Goal: Navigation & Orientation: Find specific page/section

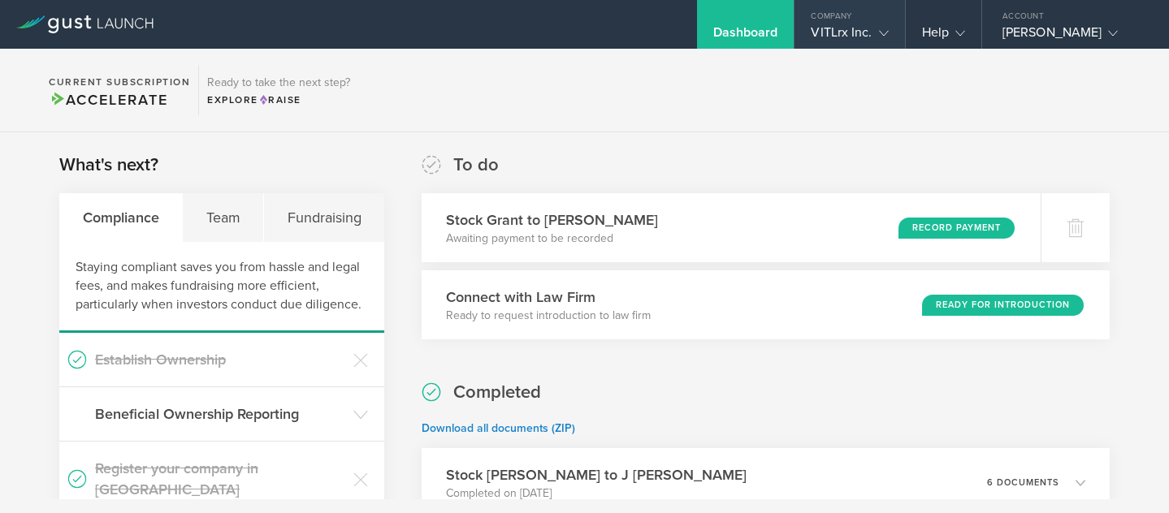
click at [866, 26] on div "VITLrx Inc." at bounding box center [849, 36] width 77 height 24
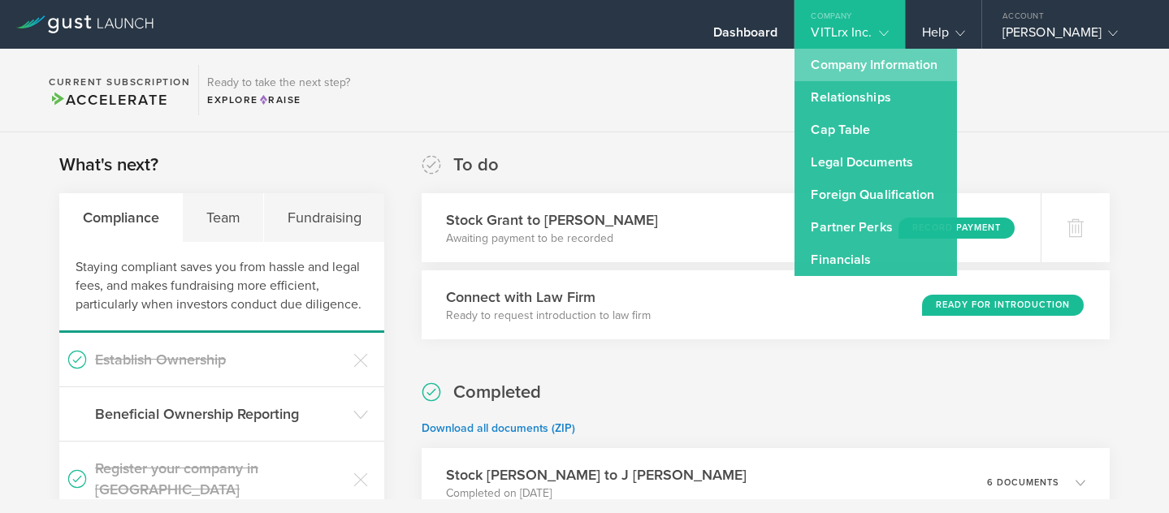
click at [923, 67] on link "Company Information" at bounding box center [875, 65] width 162 height 32
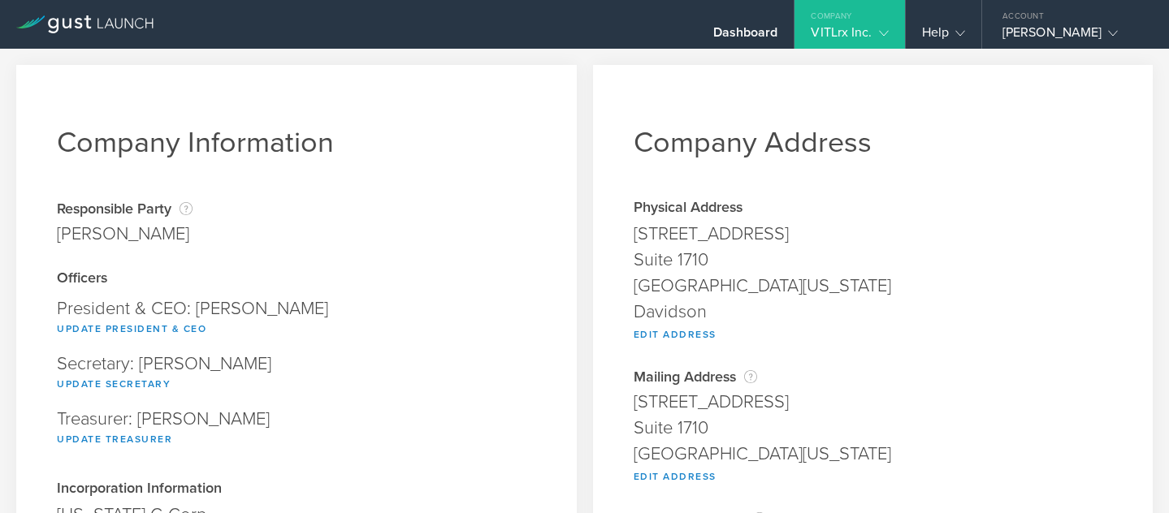
click at [880, 23] on div "Company" at bounding box center [849, 12] width 110 height 24
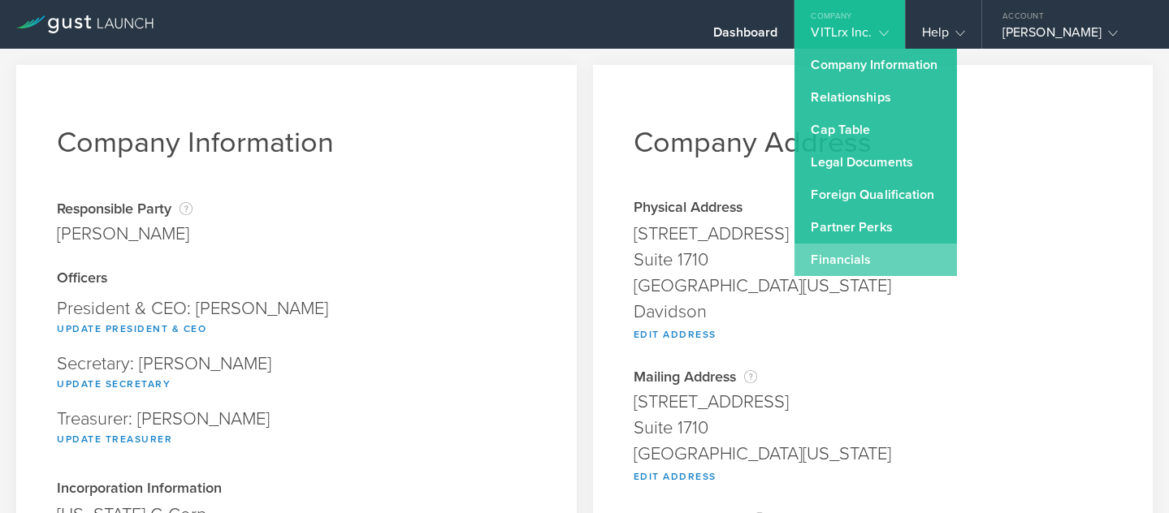
click at [885, 254] on link "Financials" at bounding box center [875, 260] width 162 height 32
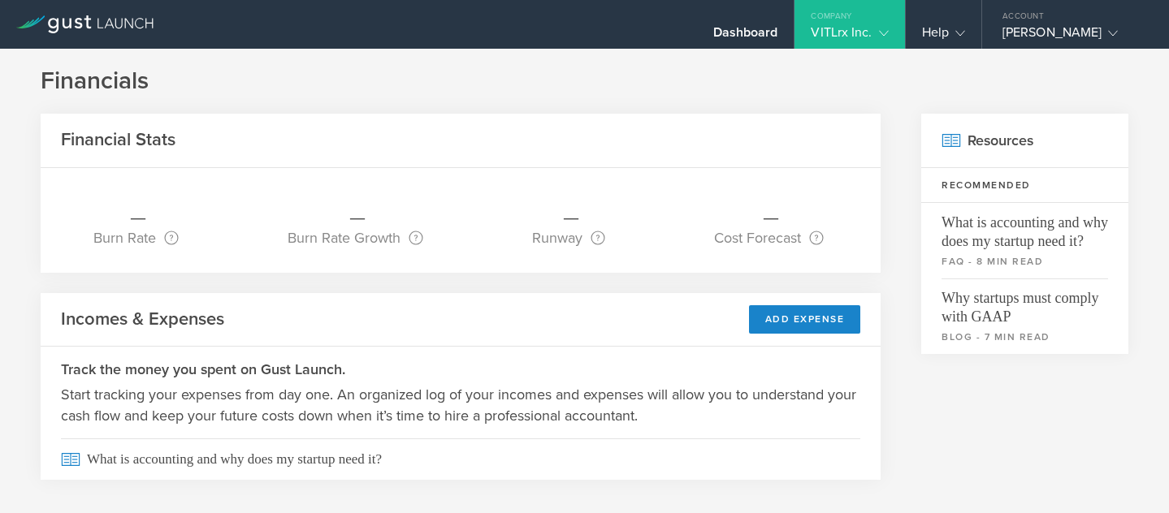
click at [877, 16] on div "Company" at bounding box center [849, 12] width 110 height 24
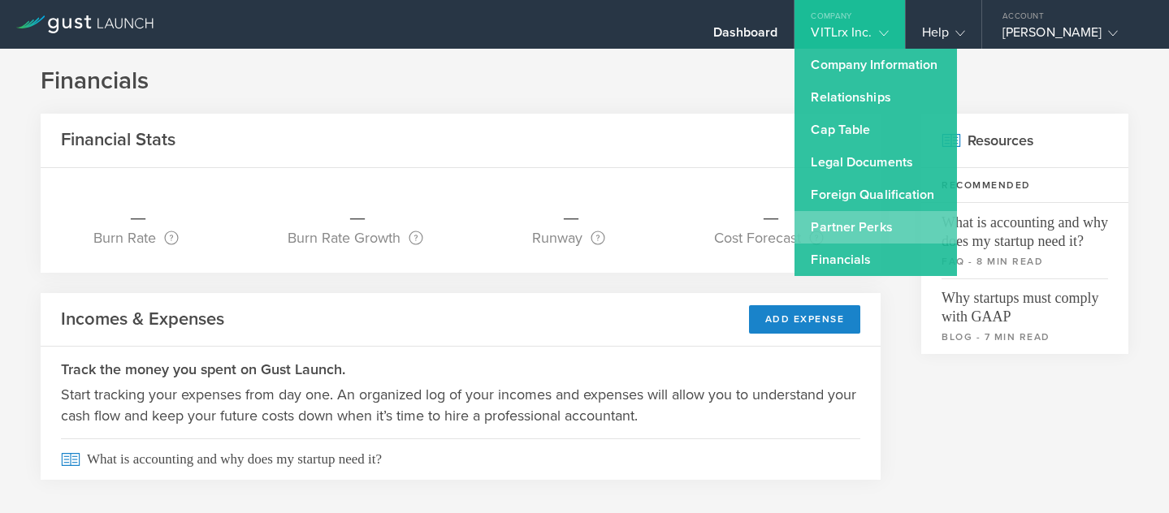
click at [858, 224] on link "Partner Perks" at bounding box center [875, 227] width 162 height 32
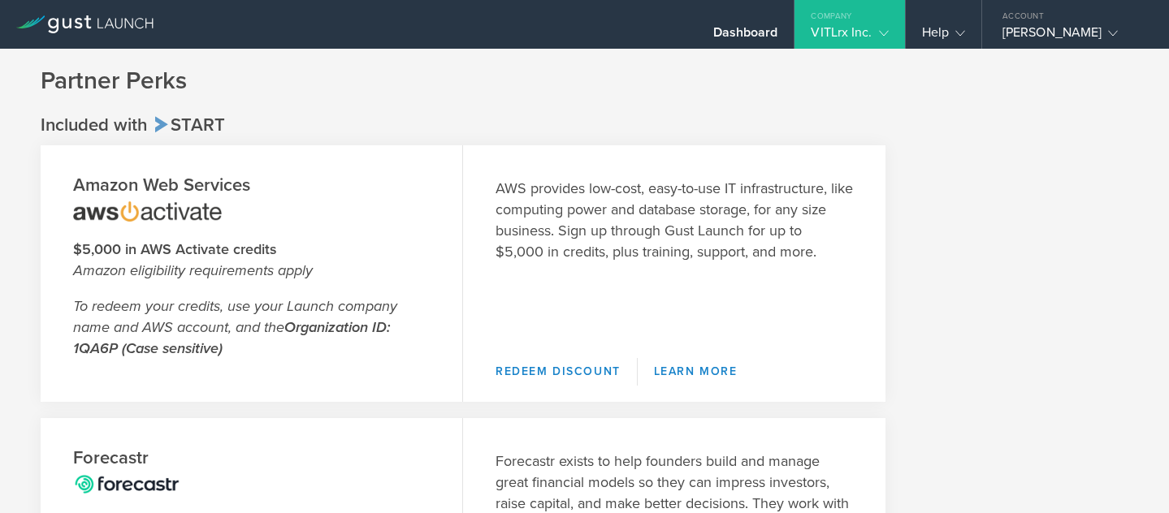
click at [843, 32] on div "VITLrx Inc." at bounding box center [849, 36] width 77 height 24
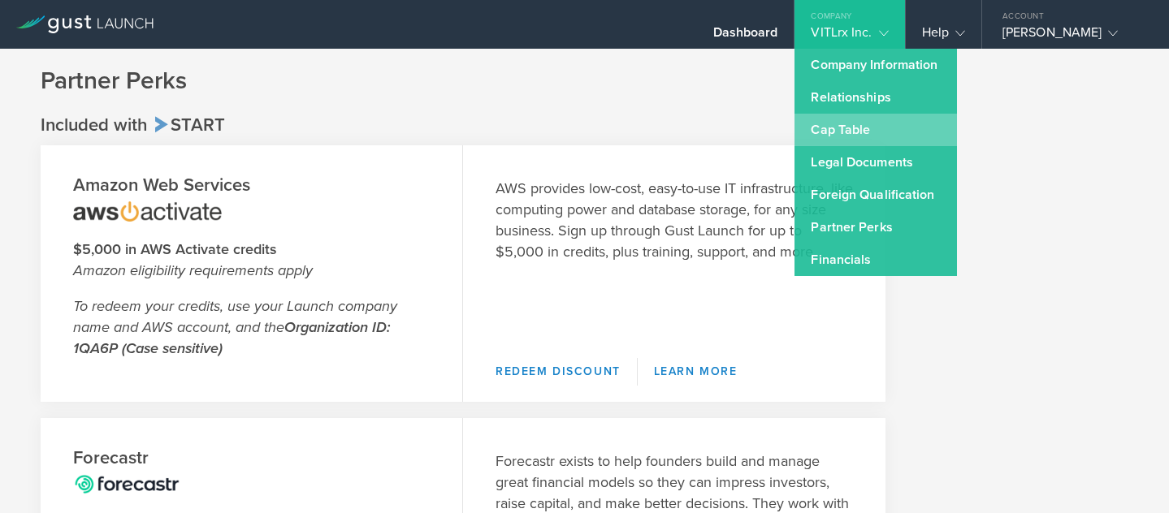
click at [852, 124] on link "Cap Table" at bounding box center [875, 130] width 162 height 32
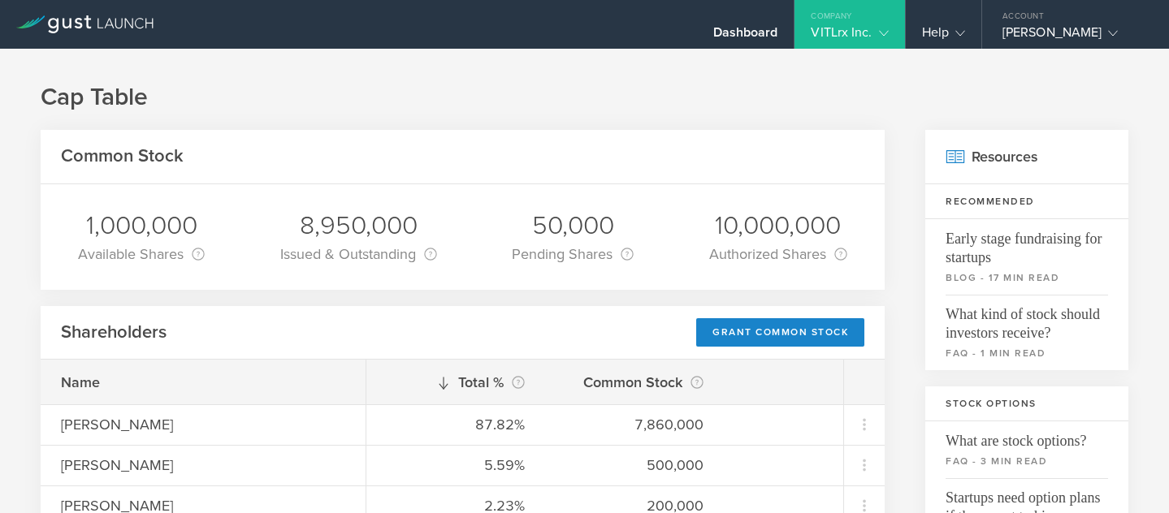
click at [825, 19] on div "Company" at bounding box center [849, 12] width 110 height 24
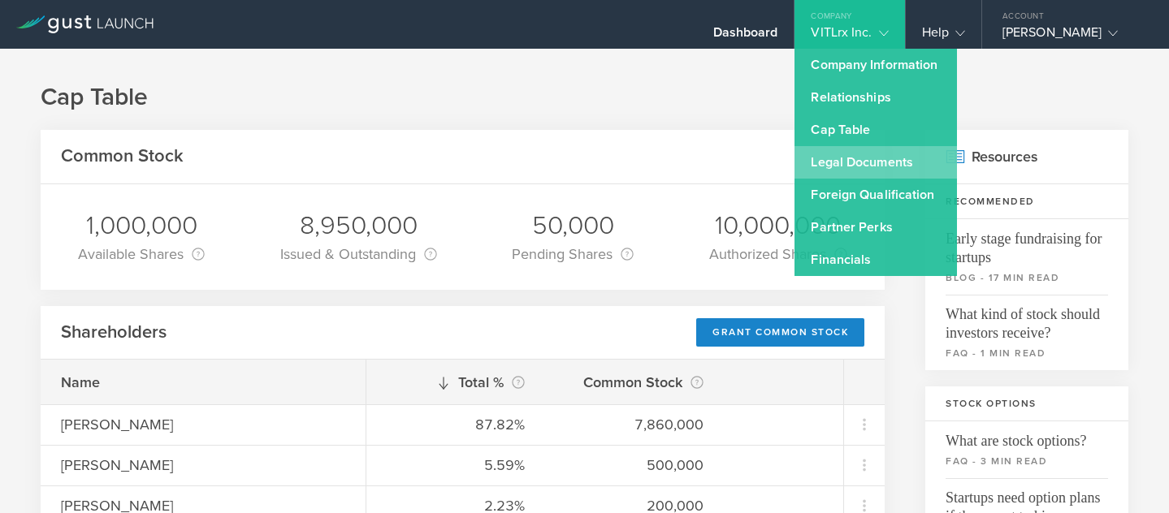
click at [869, 156] on link "Legal Documents" at bounding box center [875, 162] width 162 height 32
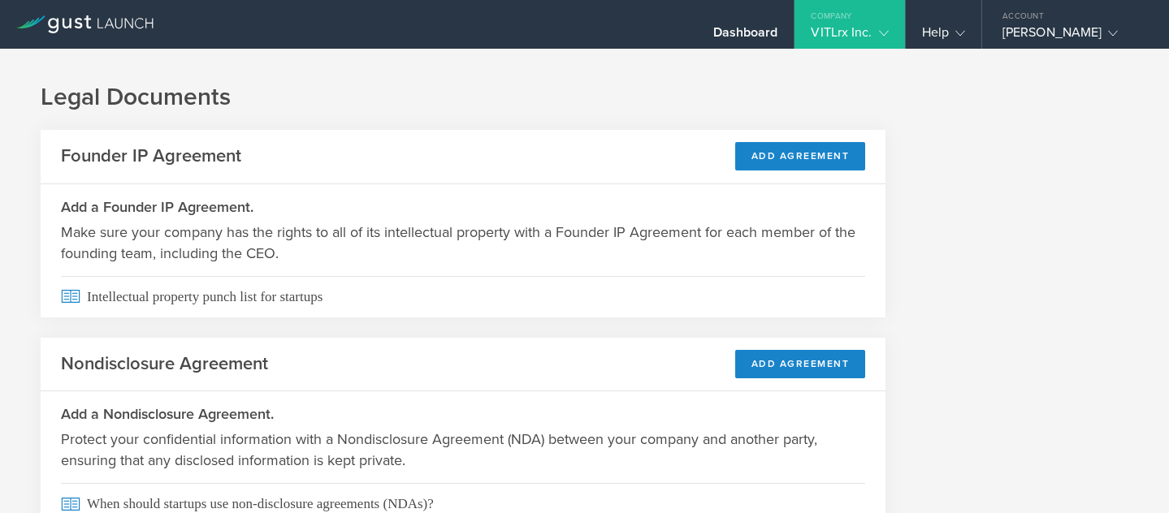
click at [889, 33] on div "VITLrx Inc." at bounding box center [849, 36] width 110 height 24
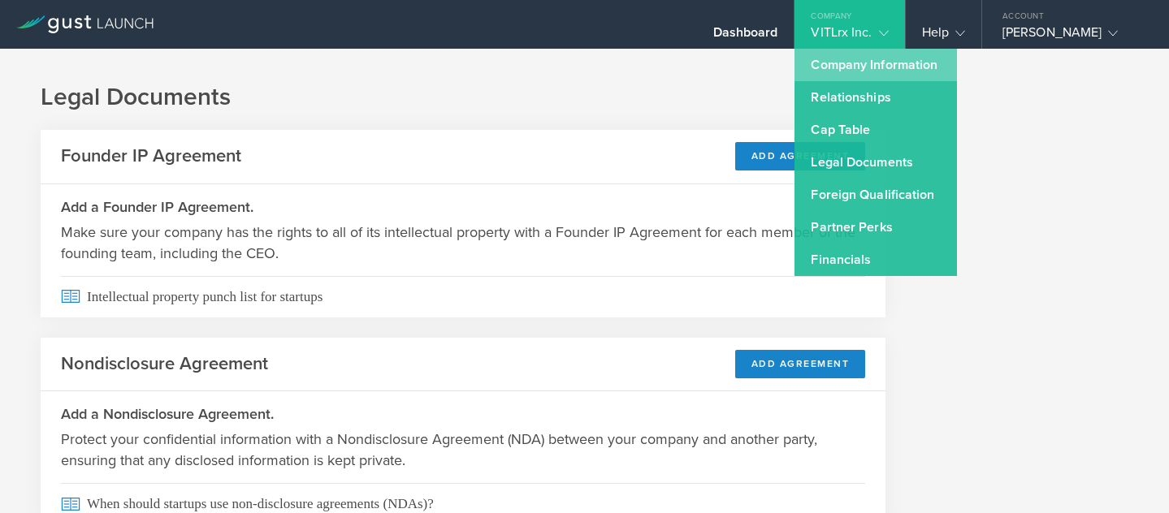
click at [867, 72] on link "Company Information" at bounding box center [875, 65] width 162 height 32
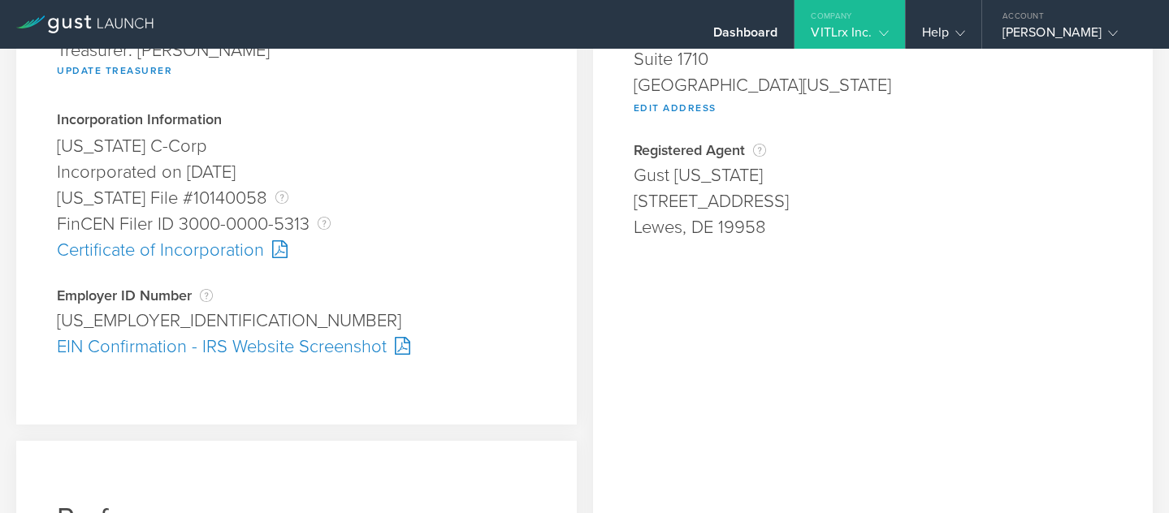
scroll to position [374, 0]
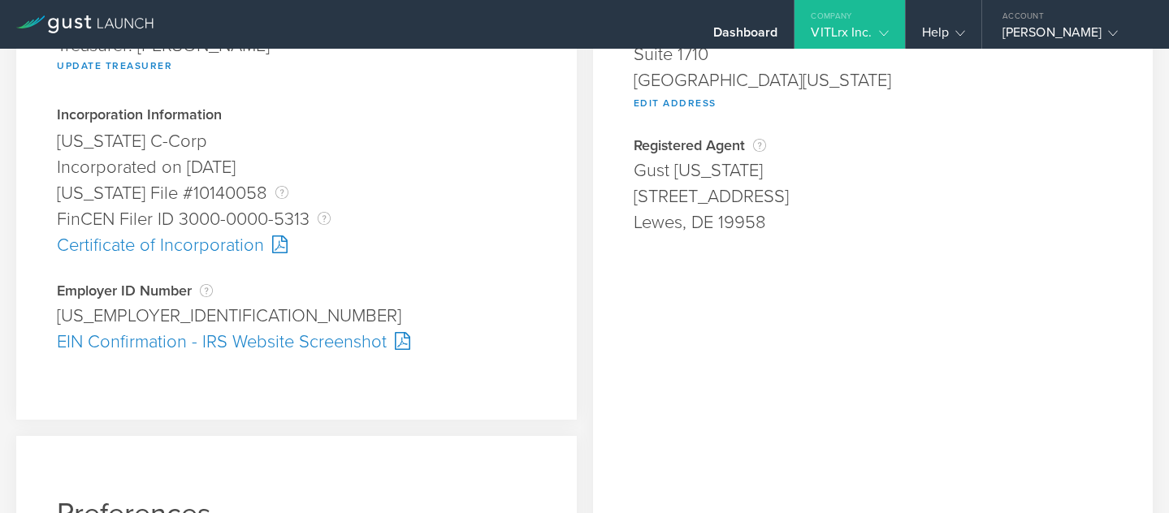
click at [198, 288] on div "Employer ID Number The Employer Identification Number (EIN), also called a Fede…" at bounding box center [296, 291] width 479 height 16
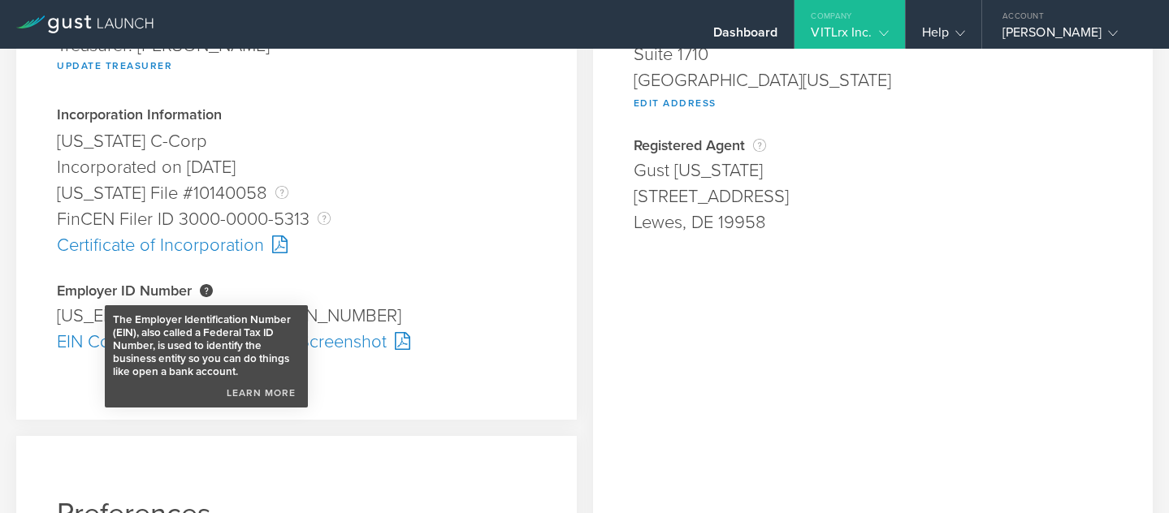
click at [206, 288] on div "The Employer Identification Number (EIN), also called a Federal Tax ID Number, …" at bounding box center [206, 290] width 13 height 13
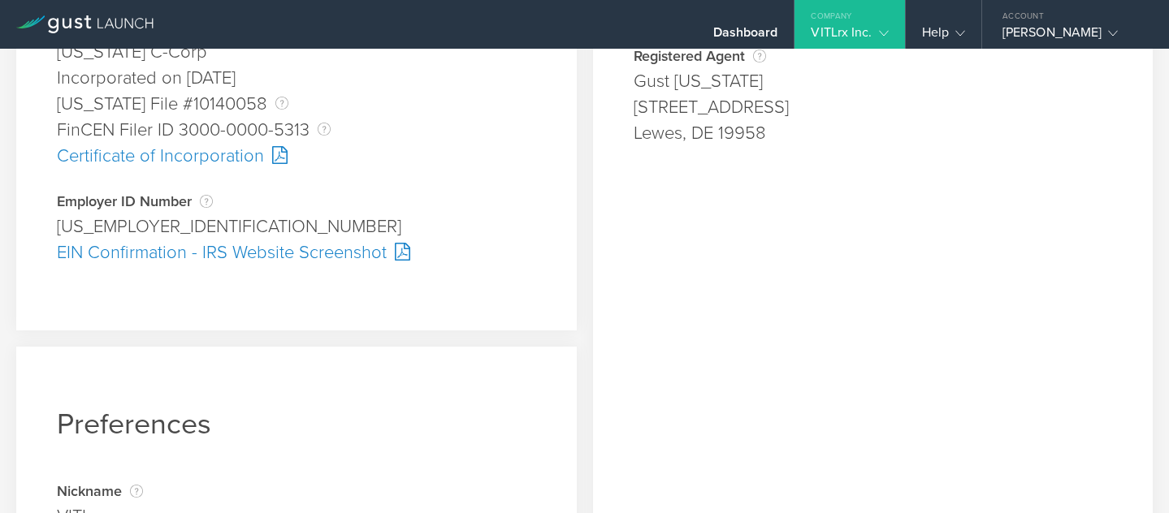
scroll to position [464, 0]
click at [187, 253] on div "EIN Confirmation - IRS Website Screenshot" at bounding box center [296, 252] width 479 height 26
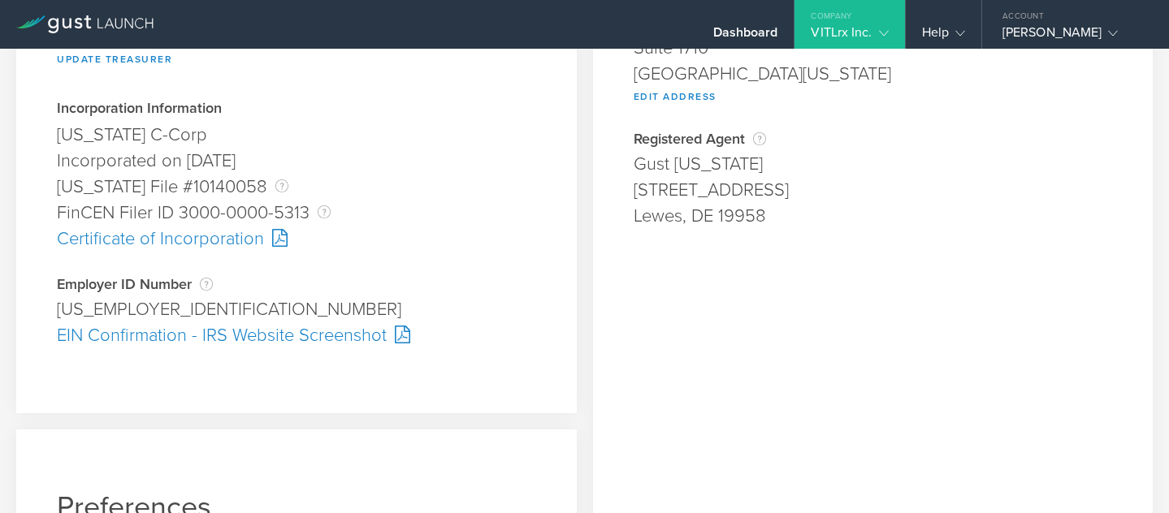
scroll to position [0, 0]
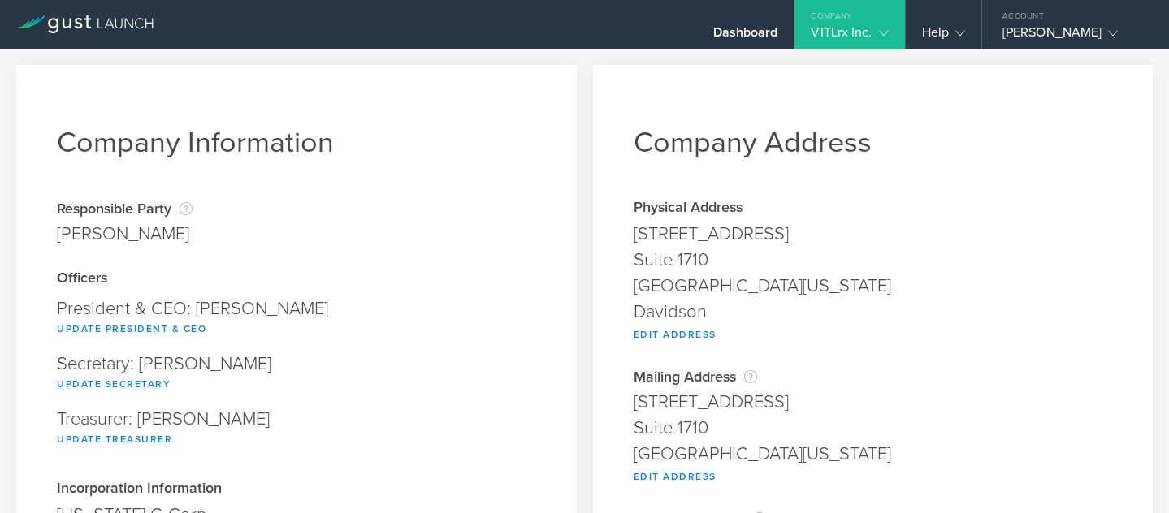
click at [864, 35] on div "VITLrx Inc." at bounding box center [849, 36] width 77 height 24
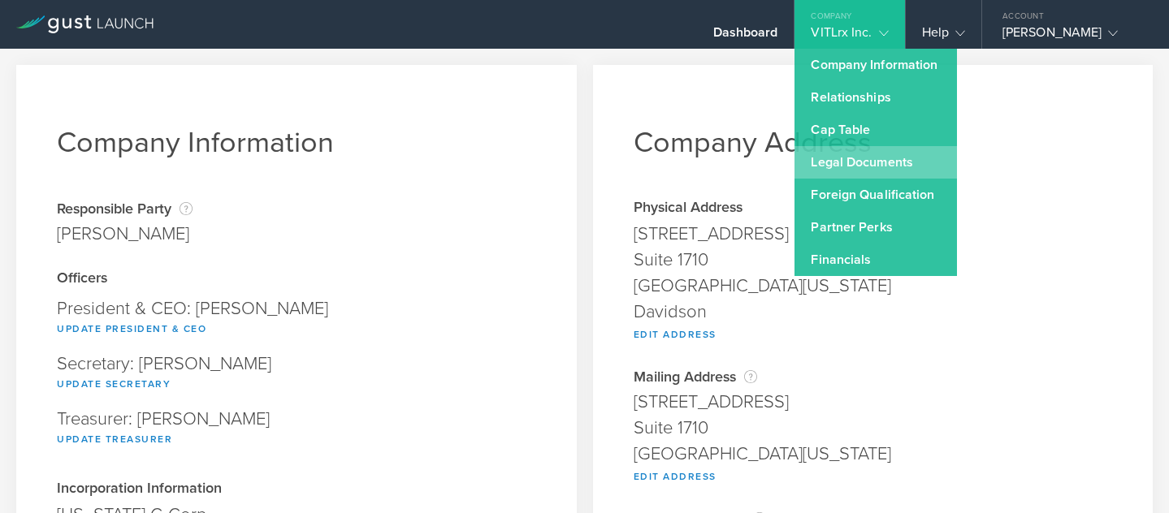
click at [862, 170] on link "Legal Documents" at bounding box center [875, 162] width 162 height 32
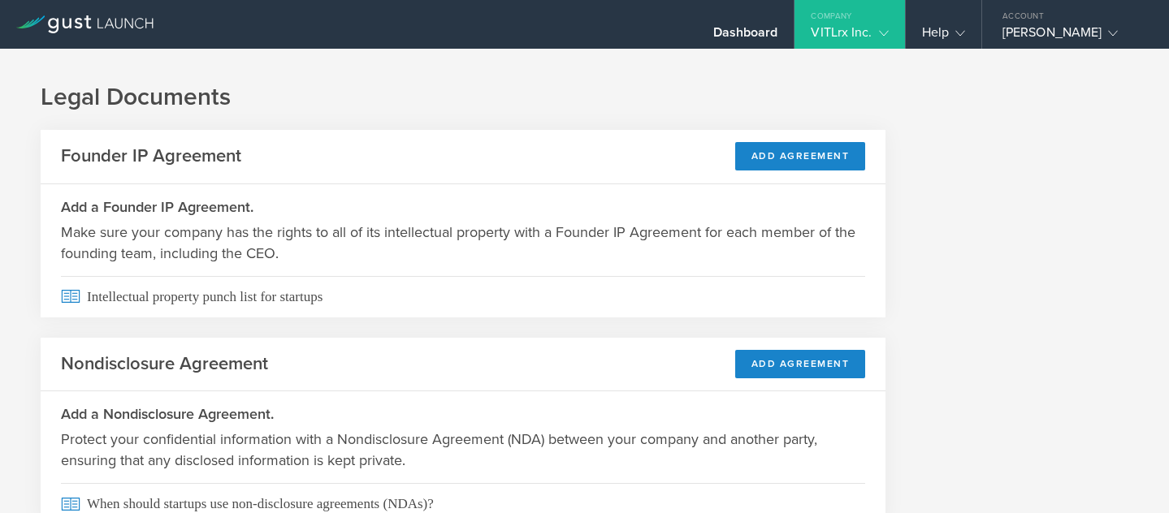
click at [839, 29] on div "VITLrx Inc." at bounding box center [849, 36] width 77 height 24
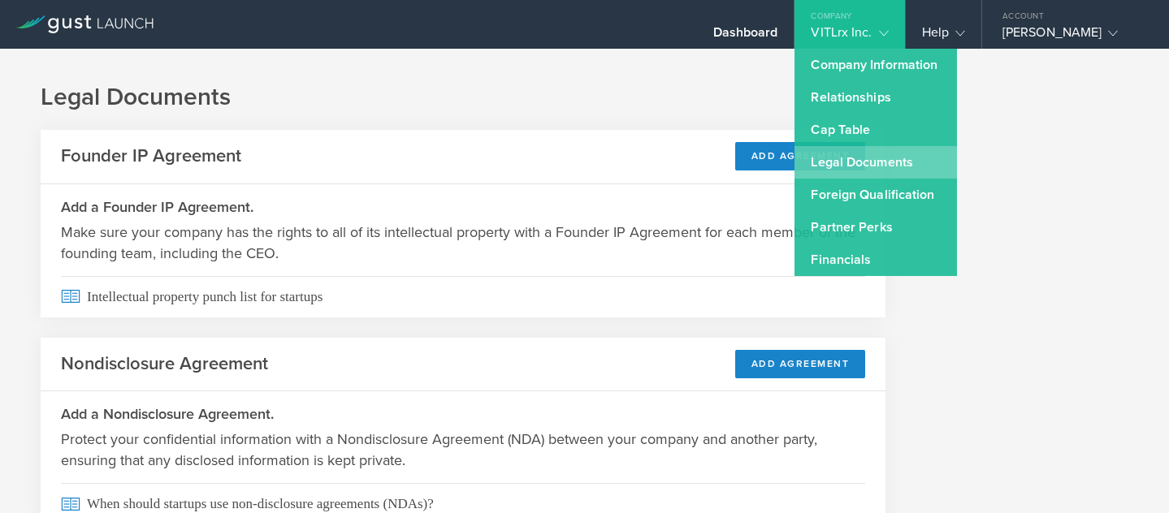
click at [890, 166] on link "Legal Documents" at bounding box center [875, 162] width 162 height 32
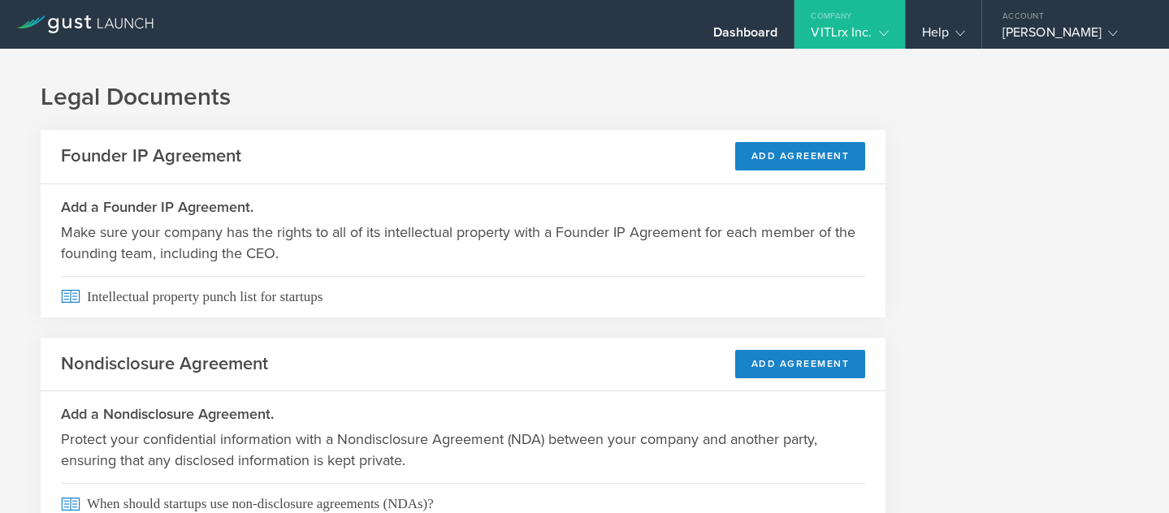
click at [841, 18] on div "Company" at bounding box center [849, 12] width 110 height 24
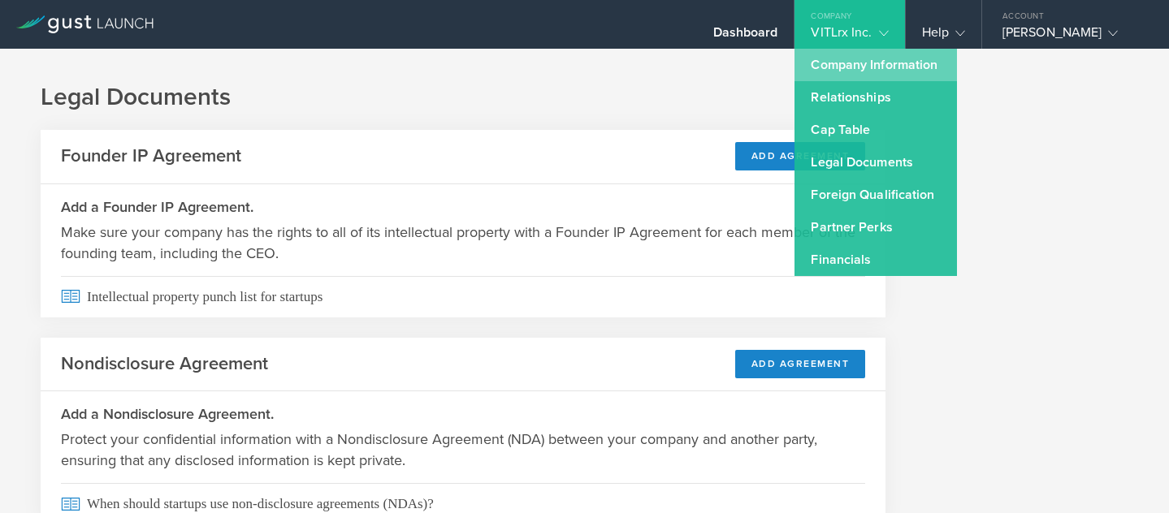
click at [861, 67] on link "Company Information" at bounding box center [875, 65] width 162 height 32
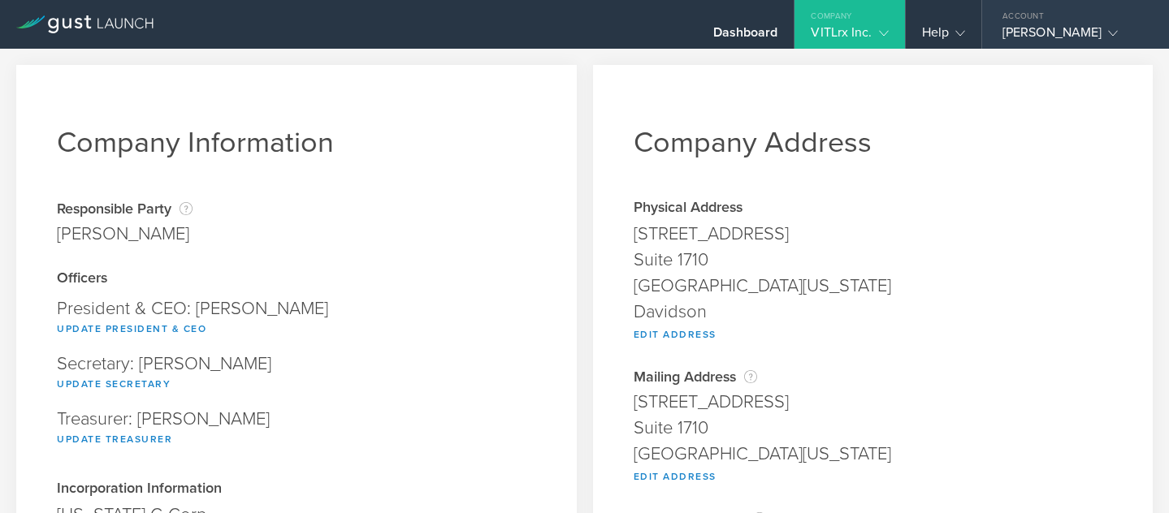
click at [1062, 23] on div "Account" at bounding box center [1075, 12] width 187 height 24
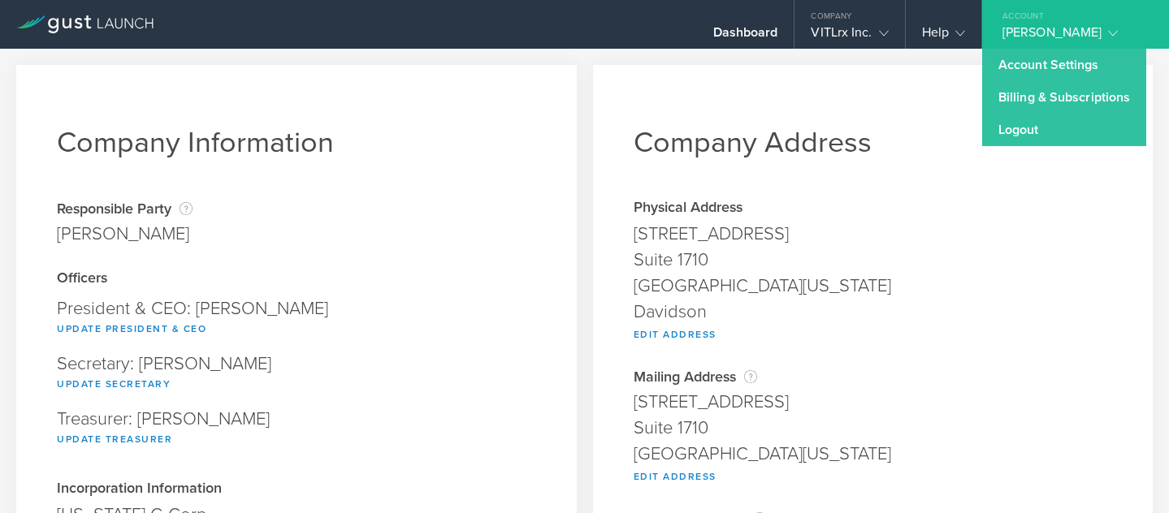
click at [1027, 23] on div "Account" at bounding box center [1075, 12] width 187 height 24
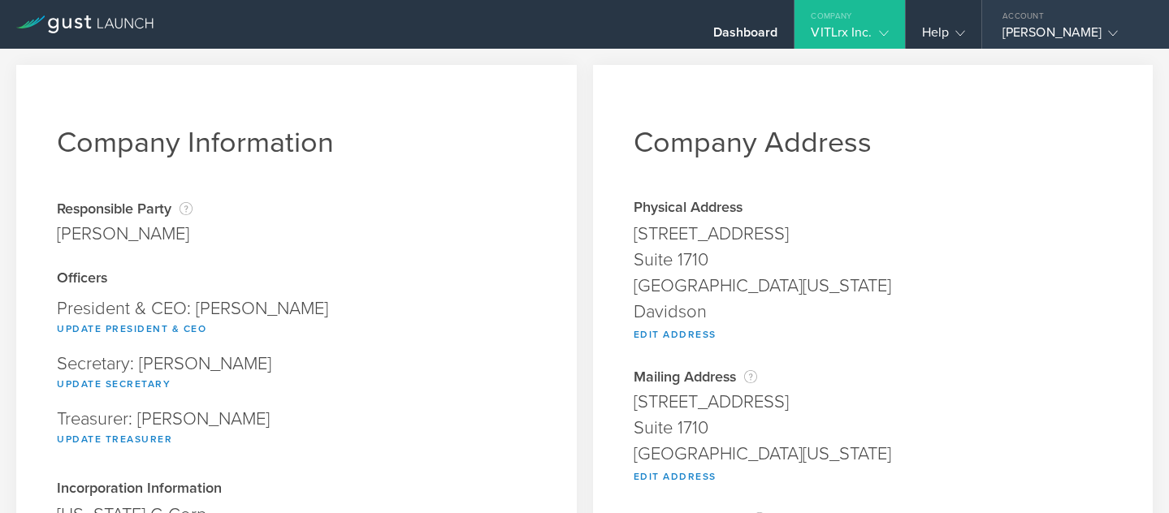
click at [1027, 23] on div "Account" at bounding box center [1075, 12] width 187 height 24
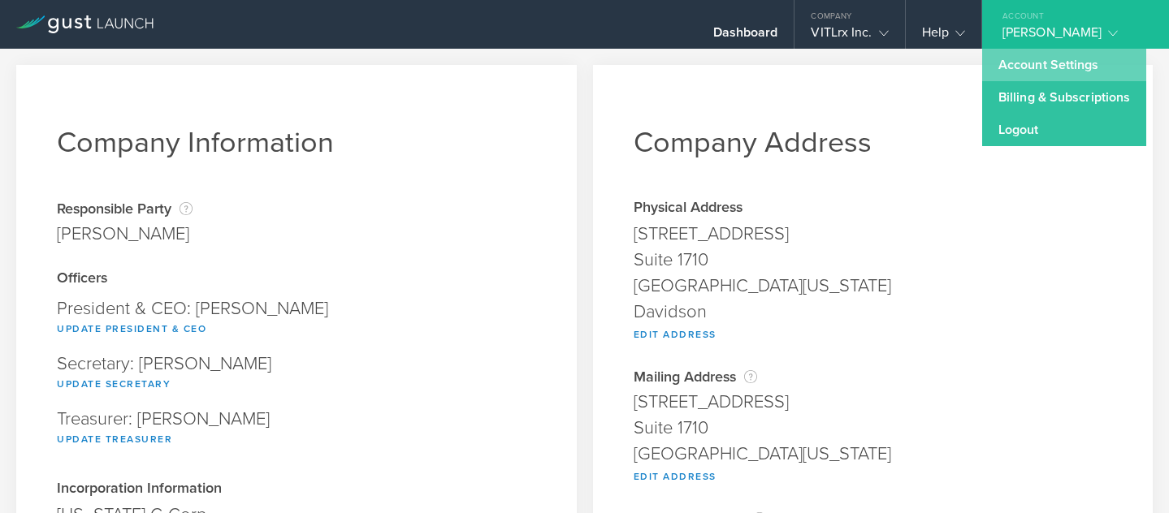
click at [1037, 58] on link "Account Settings" at bounding box center [1064, 65] width 164 height 32
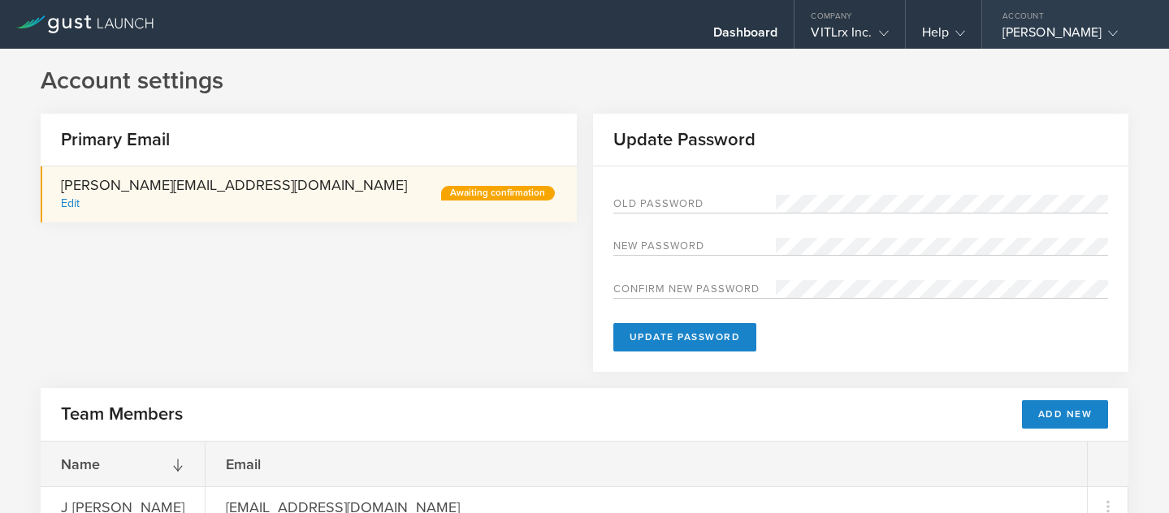
click at [1058, 28] on div "[PERSON_NAME]" at bounding box center [1071, 36] width 138 height 24
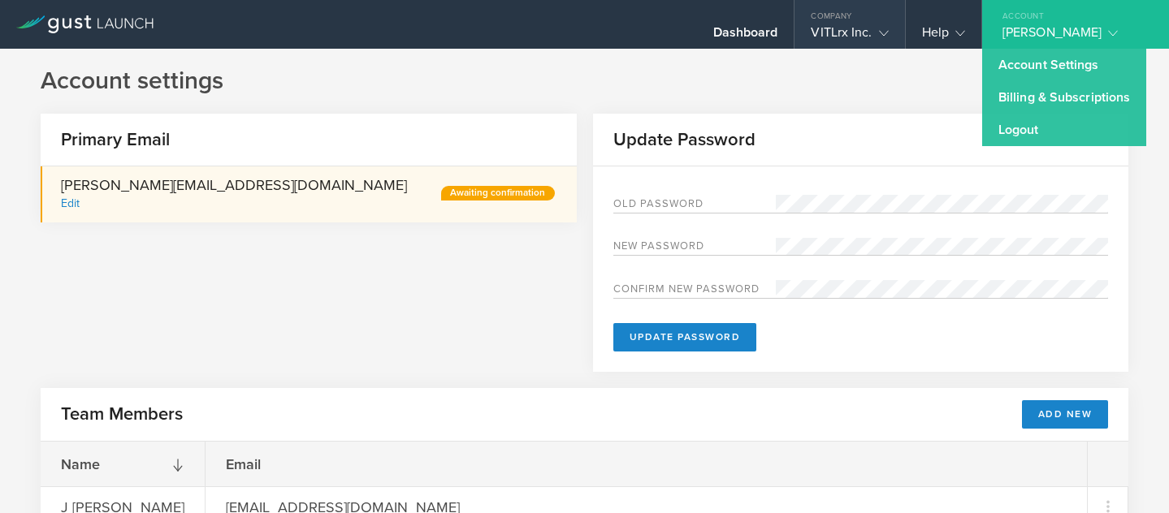
click at [863, 31] on div "VITLrx Inc." at bounding box center [849, 36] width 77 height 24
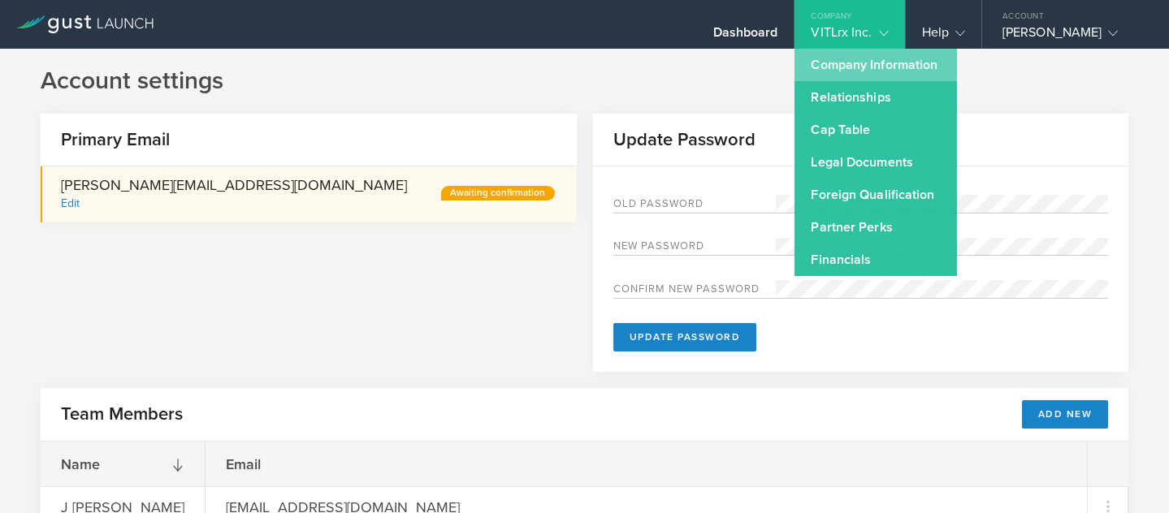
click at [865, 66] on link "Company Information" at bounding box center [875, 65] width 162 height 32
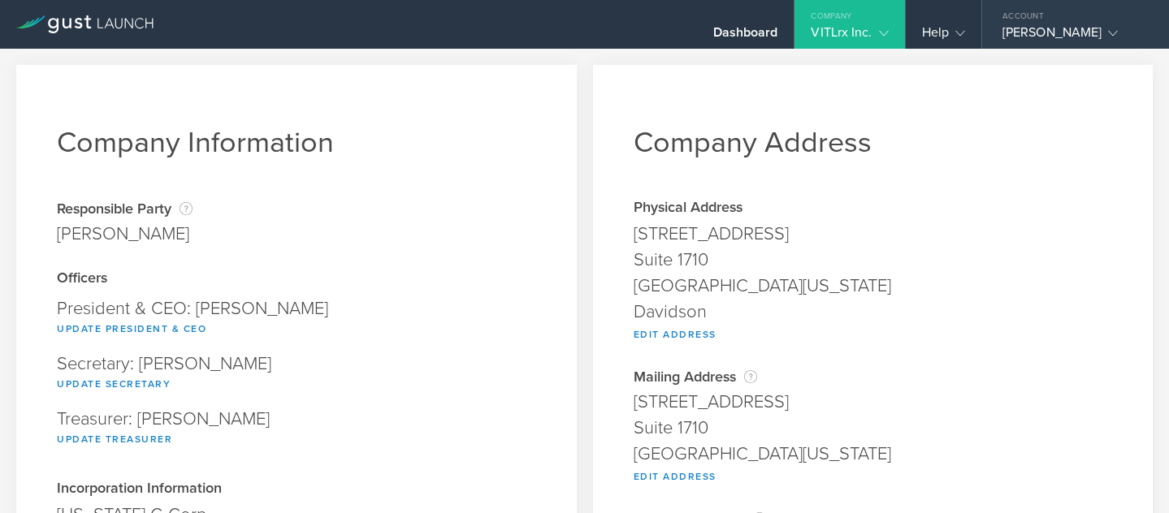
click at [1058, 38] on div "[PERSON_NAME]" at bounding box center [1071, 36] width 138 height 24
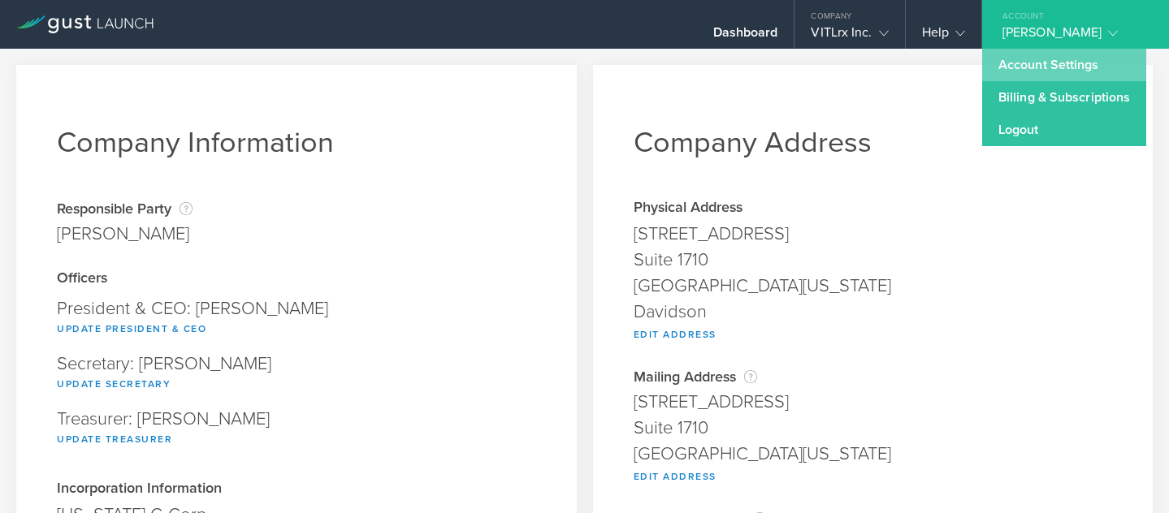
click at [1036, 73] on link "Account Settings" at bounding box center [1064, 65] width 164 height 32
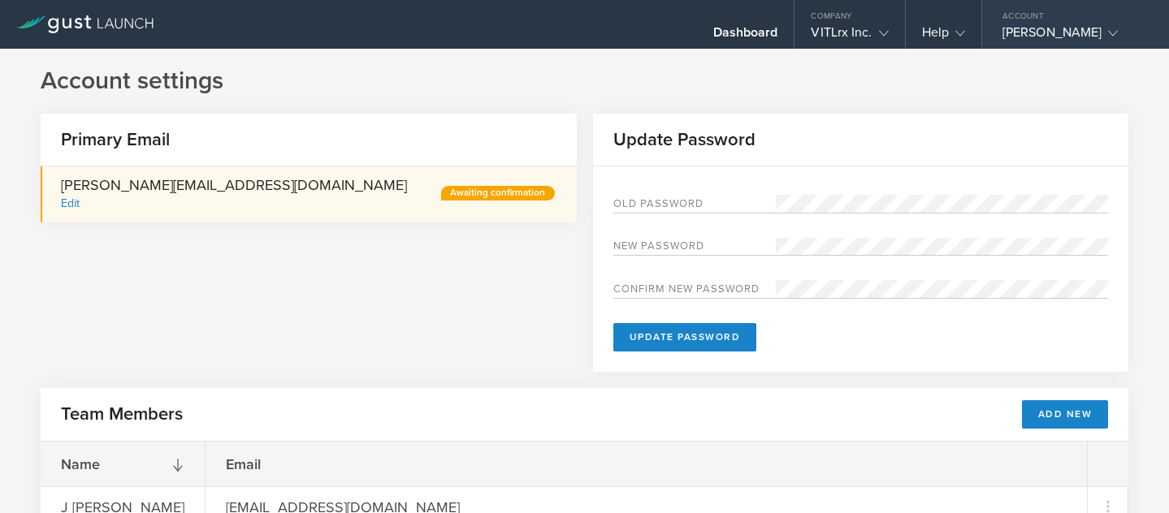
click at [1080, 24] on div "Account" at bounding box center [1075, 12] width 187 height 24
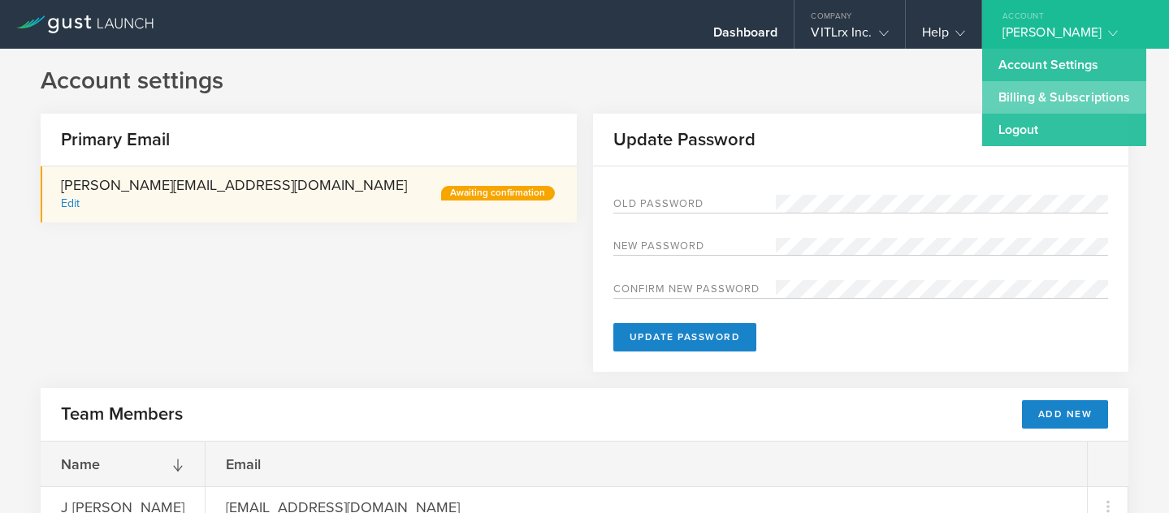
click at [1092, 96] on link "Billing & Subscriptions" at bounding box center [1064, 97] width 164 height 32
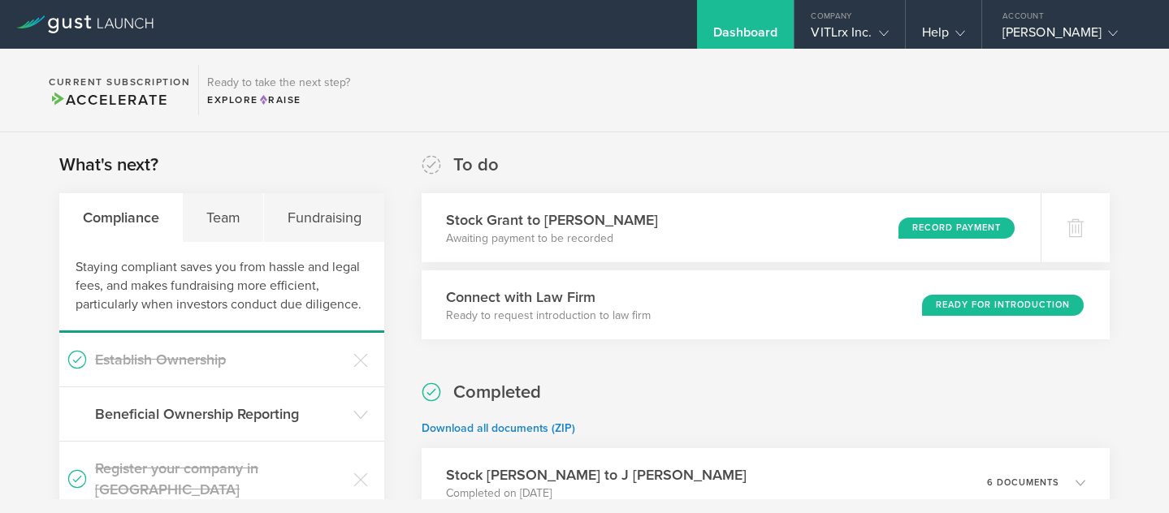
click at [59, 24] on icon at bounding box center [84, 24] width 137 height 18
click at [89, 22] on icon at bounding box center [84, 24] width 137 height 18
click at [179, 24] on div at bounding box center [154, 24] width 309 height 49
click at [97, 24] on icon at bounding box center [84, 24] width 137 height 18
click at [854, 36] on div "VITLrx Inc." at bounding box center [849, 36] width 77 height 24
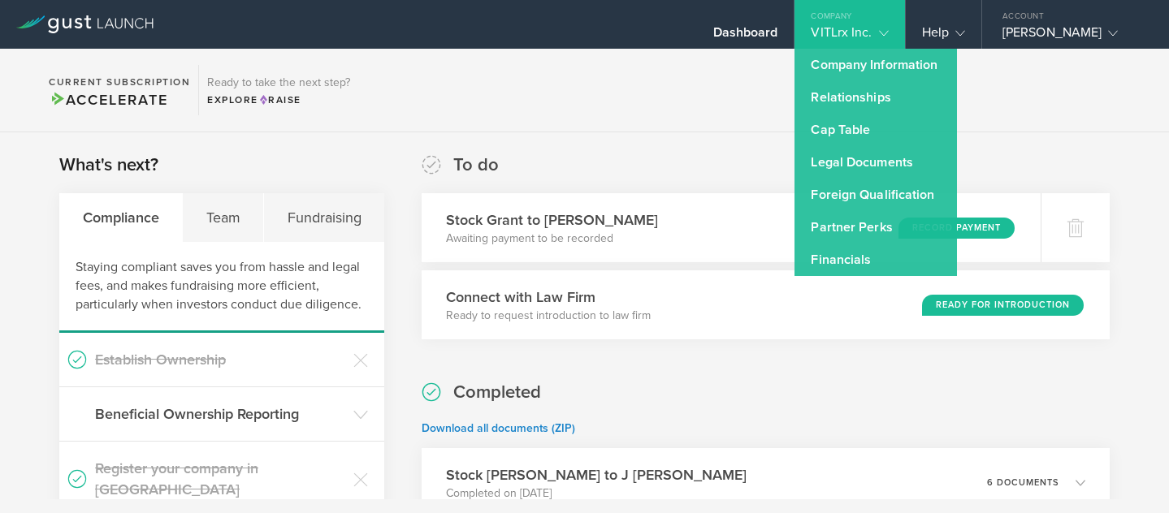
click at [533, 129] on section "Current Subscription Accelerate Ready to take the next step? Explore Raise" at bounding box center [584, 91] width 1169 height 84
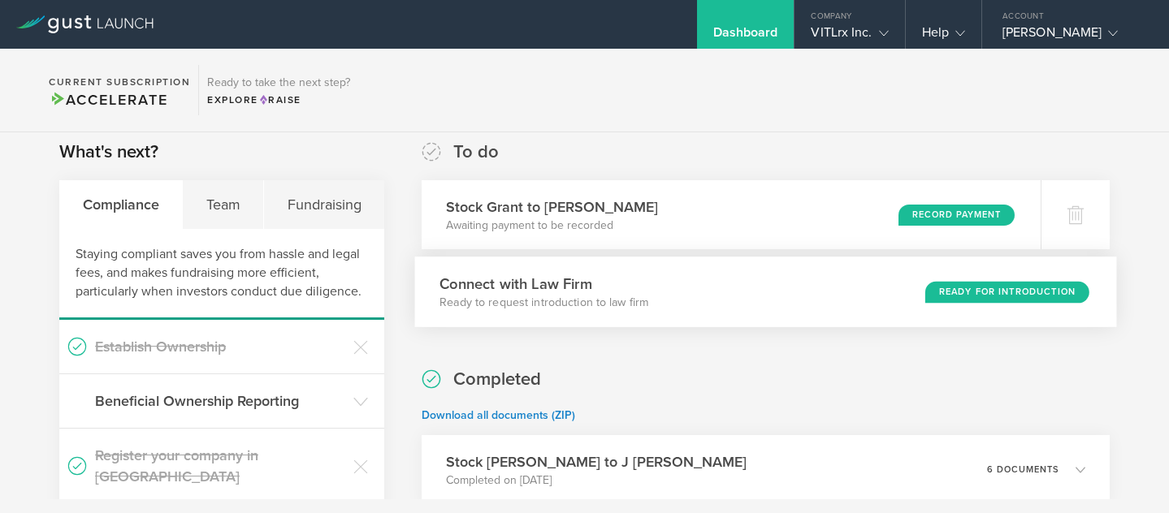
scroll to position [24, 0]
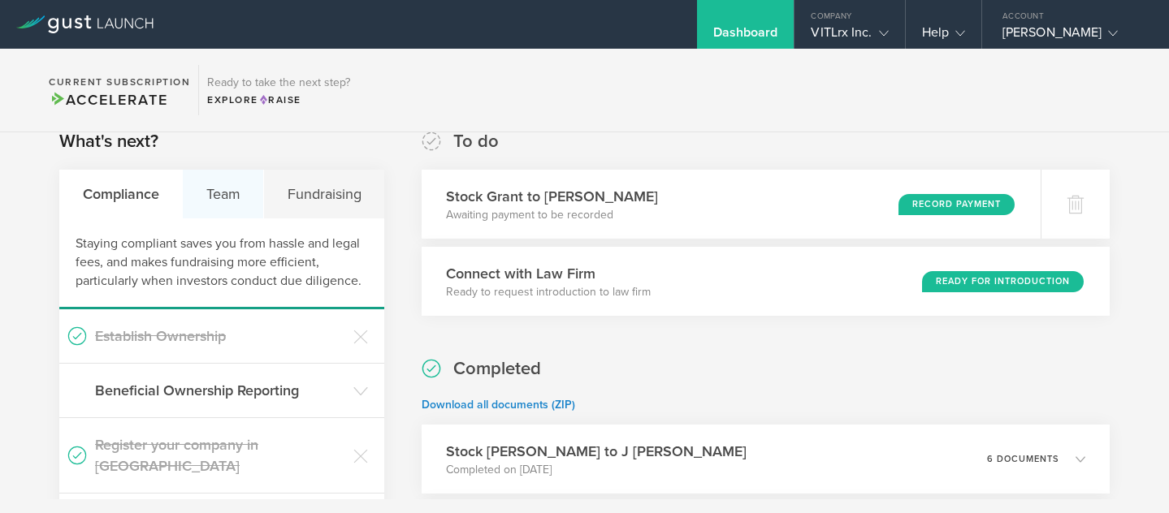
click at [236, 201] on div "Team" at bounding box center [223, 194] width 81 height 49
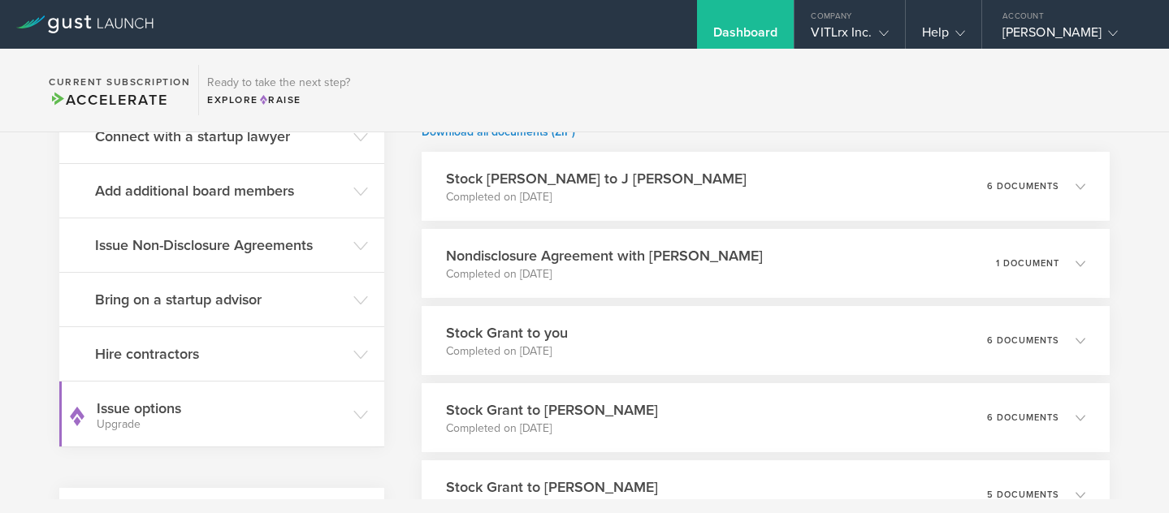
scroll to position [0, 0]
